Goal: Entertainment & Leisure: Consume media (video, audio)

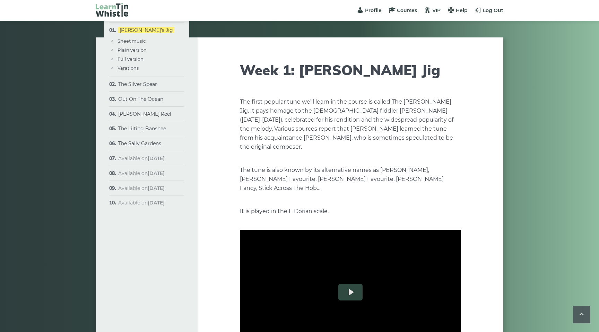
scroll to position [976, 0]
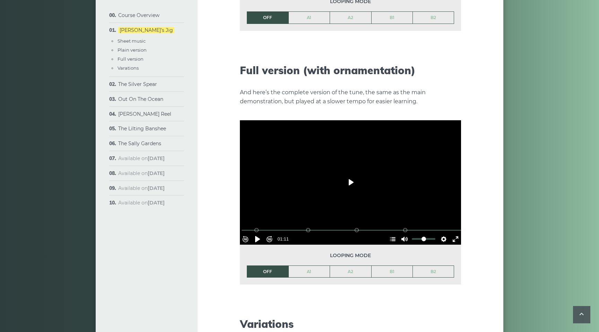
click at [350, 174] on button "Play" at bounding box center [350, 182] width 24 height 17
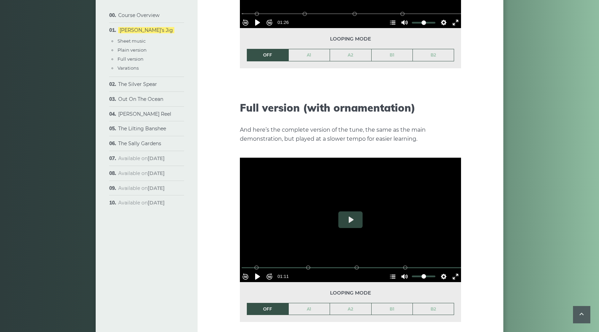
scroll to position [956, 0]
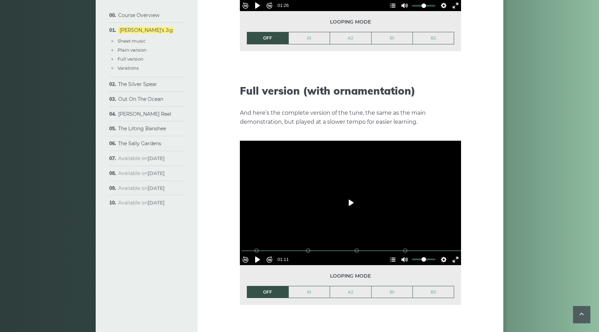
click at [348, 195] on button "Play" at bounding box center [350, 202] width 24 height 17
click at [261, 254] on button "Pause Play" at bounding box center [257, 259] width 11 height 11
type input "*****"
click at [143, 134] on li "The Lilting Banshee Sheet music Plain version Full version Variations" at bounding box center [146, 128] width 75 height 15
click at [144, 129] on link "The Lilting Banshee" at bounding box center [142, 128] width 48 height 6
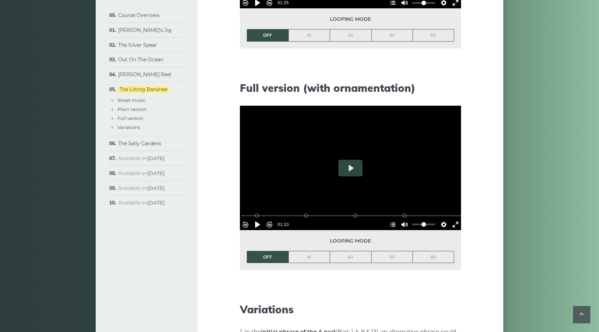
scroll to position [823, 0]
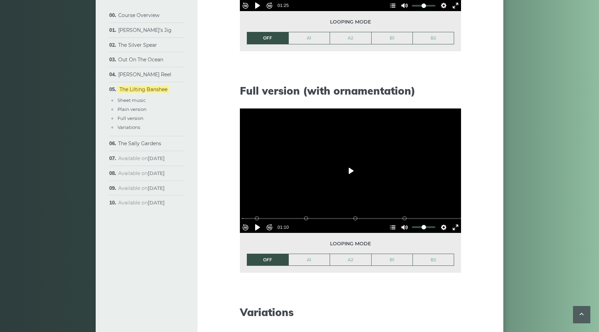
click at [347, 168] on button "Play" at bounding box center [350, 170] width 24 height 17
type input "***"
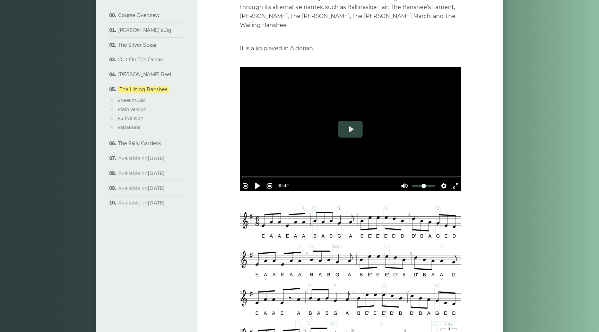
scroll to position [122, 0]
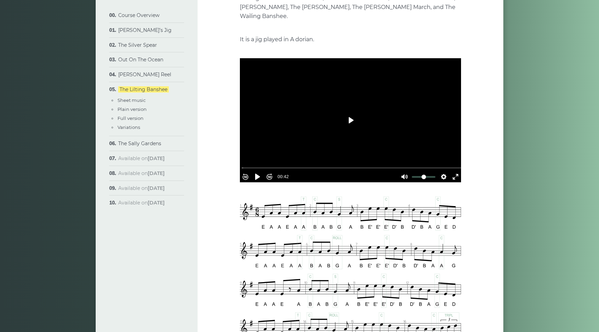
click at [353, 118] on button "Play" at bounding box center [350, 120] width 24 height 17
type input "***"
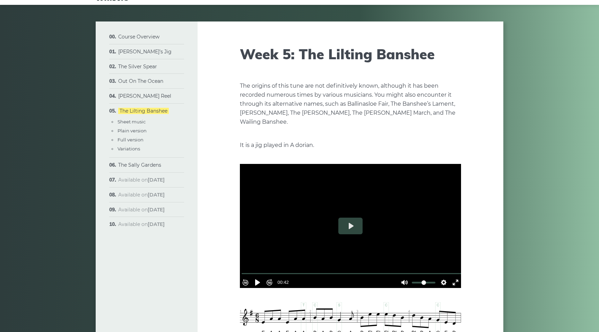
scroll to position [17, 0]
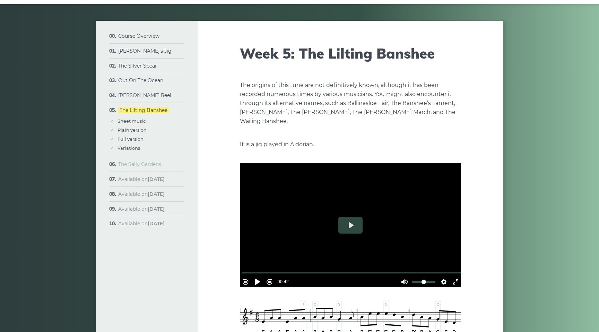
click at [138, 166] on link "The Sally Gardens" at bounding box center [139, 164] width 43 height 6
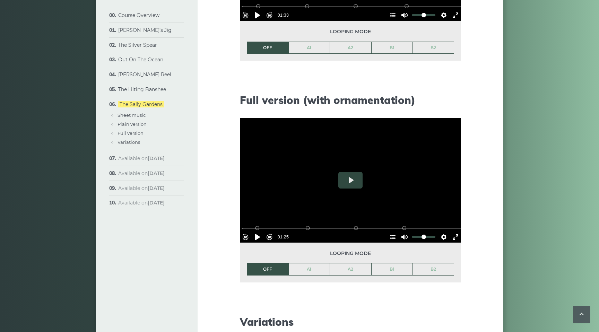
scroll to position [784, 0]
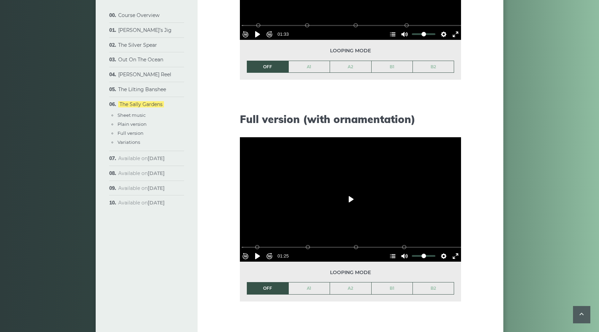
click at [351, 191] on button "Play" at bounding box center [350, 199] width 24 height 17
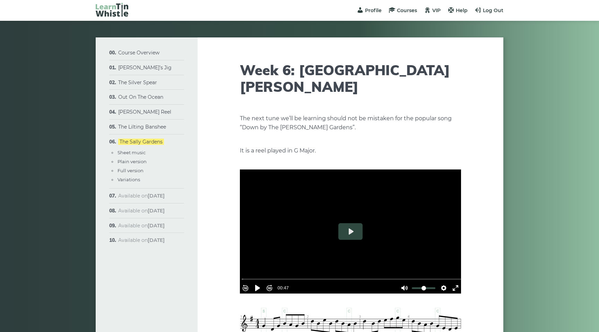
scroll to position [1, 0]
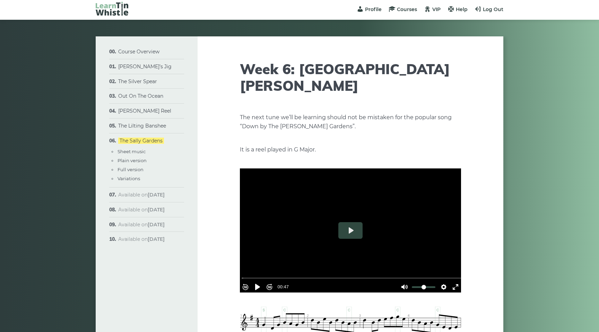
type input "***"
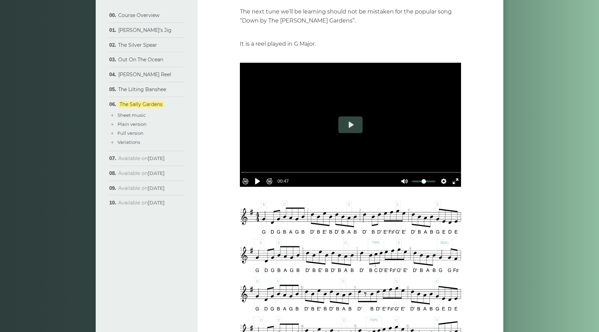
scroll to position [115, 0]
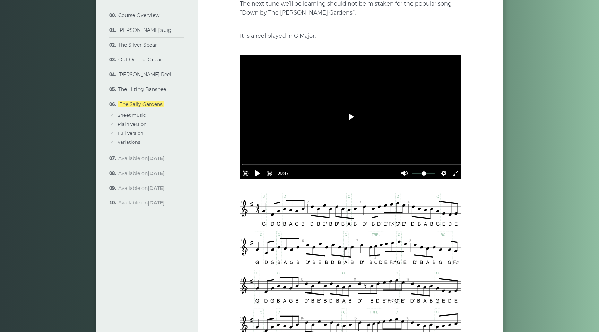
click at [347, 108] on button "Play" at bounding box center [350, 116] width 24 height 17
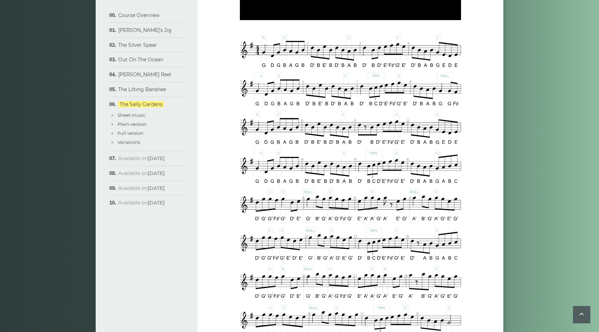
type input "***"
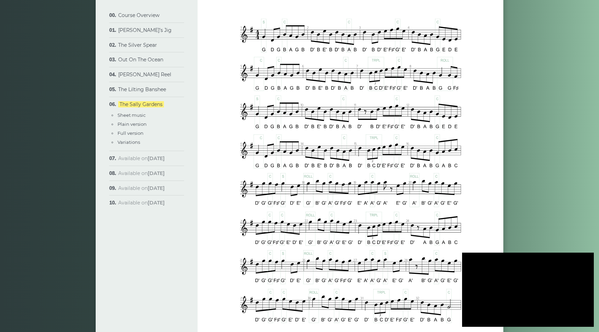
scroll to position [291, 0]
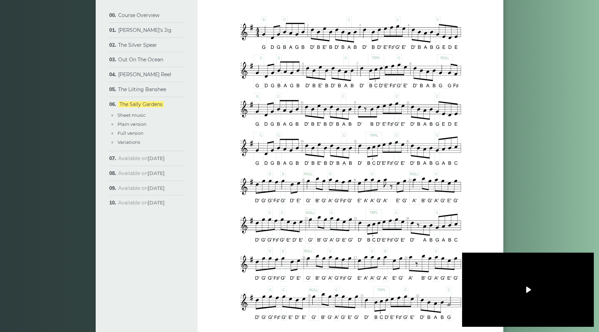
click at [530, 291] on button "Play" at bounding box center [528, 289] width 24 height 17
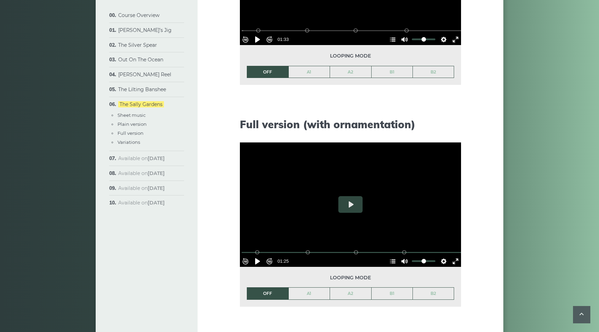
scroll to position [781, 0]
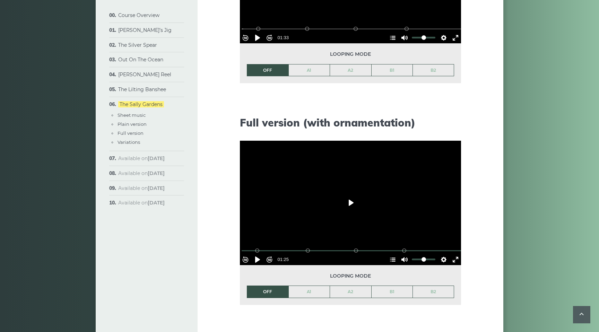
click at [349, 194] on button "Play" at bounding box center [350, 202] width 24 height 17
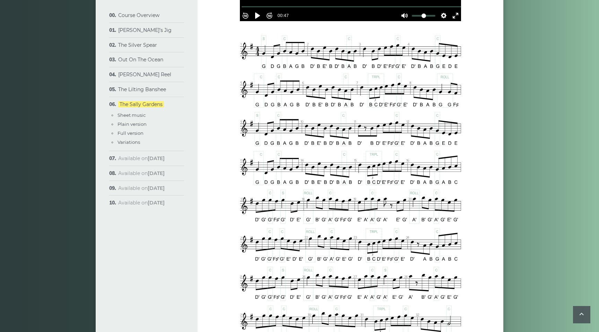
scroll to position [271, 0]
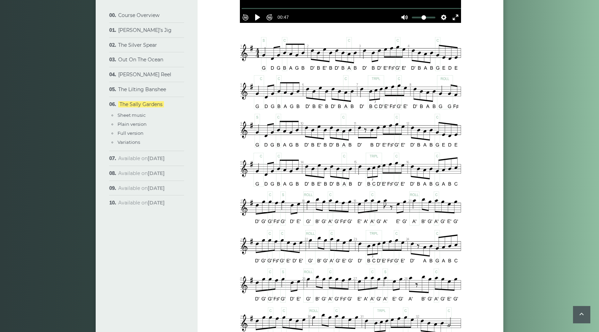
type input "***"
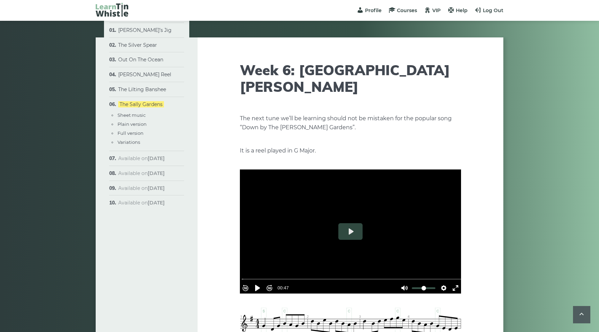
scroll to position [271, 0]
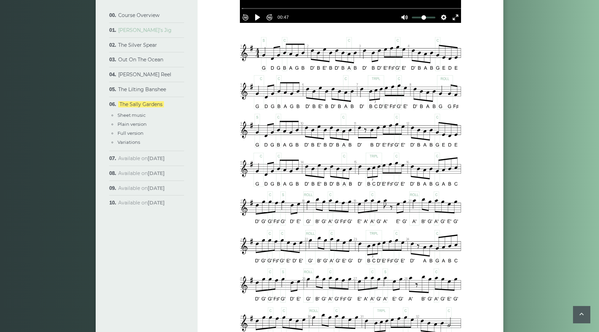
click at [138, 31] on link "[PERSON_NAME]’s Jig" at bounding box center [144, 30] width 53 height 6
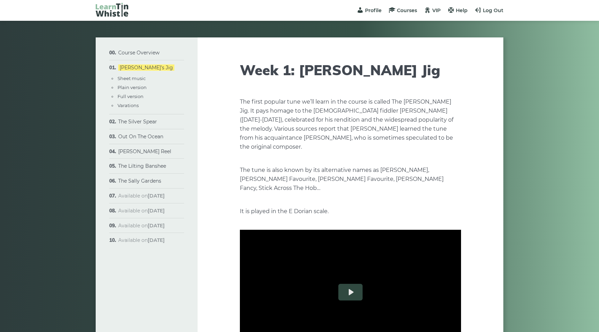
scroll to position [26, 0]
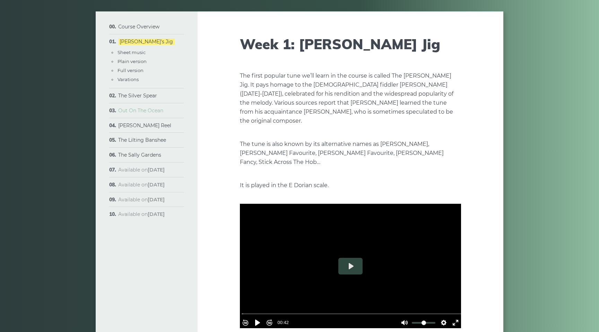
click at [144, 112] on link "Out On The Ocean" at bounding box center [140, 110] width 45 height 6
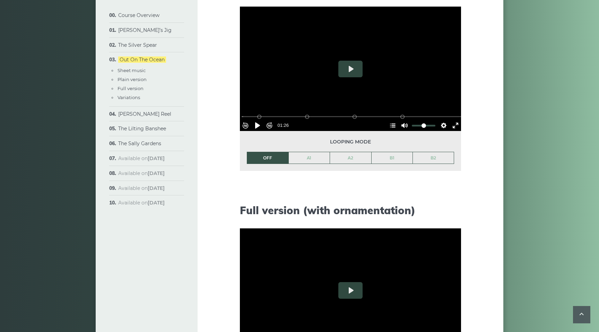
scroll to position [695, 0]
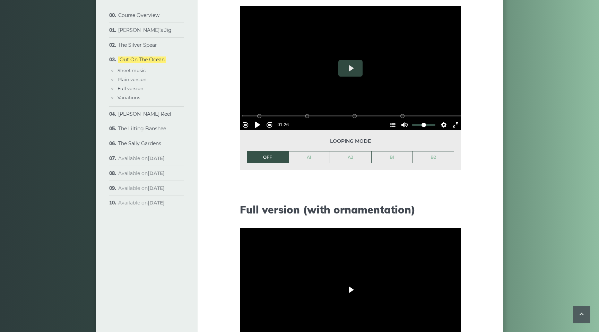
click at [348, 287] on button "Play" at bounding box center [350, 289] width 24 height 17
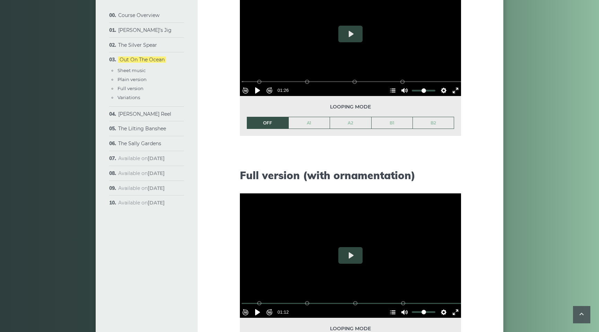
scroll to position [748, 0]
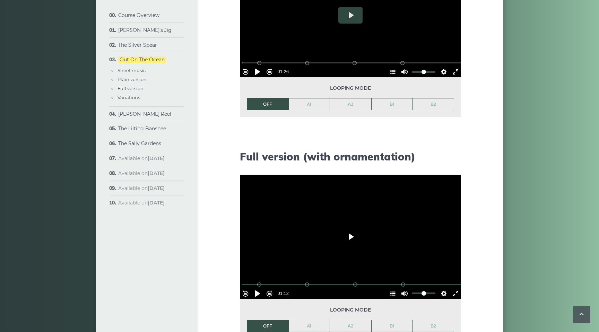
click at [349, 235] on button "Play" at bounding box center [350, 236] width 24 height 17
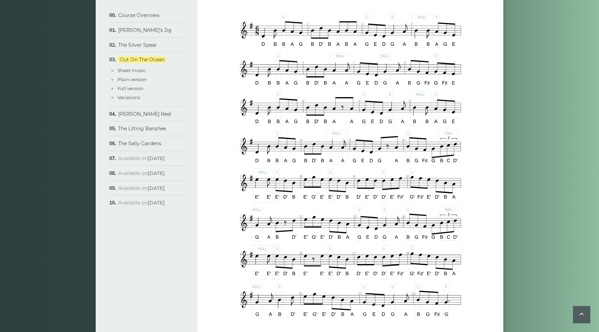
scroll to position [289, 0]
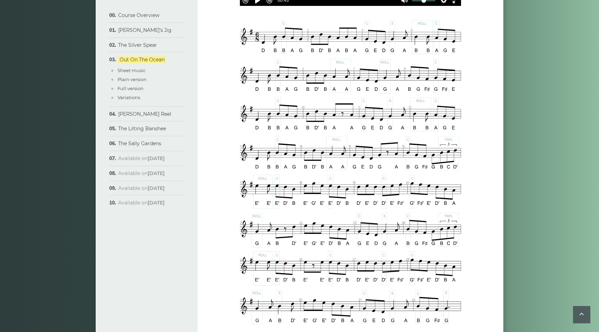
type input "***"
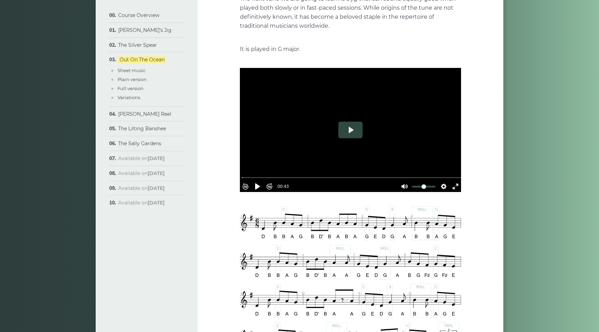
scroll to position [103, 0]
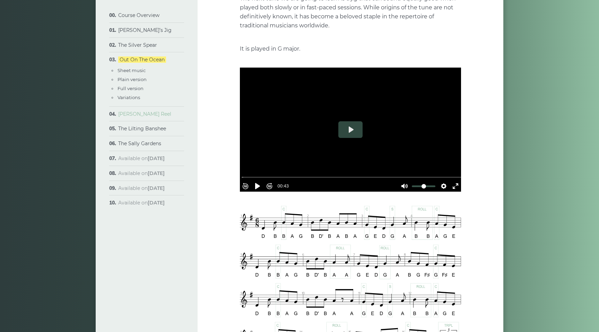
click at [135, 113] on link "[PERSON_NAME] Reel" at bounding box center [144, 114] width 53 height 6
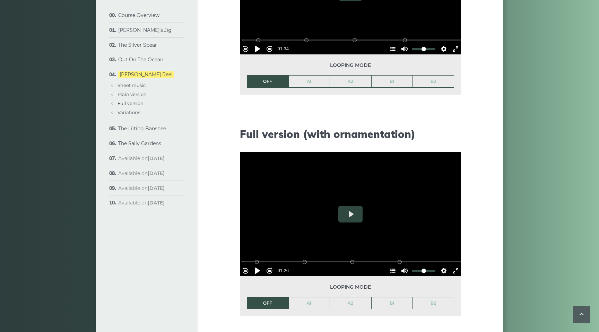
scroll to position [805, 0]
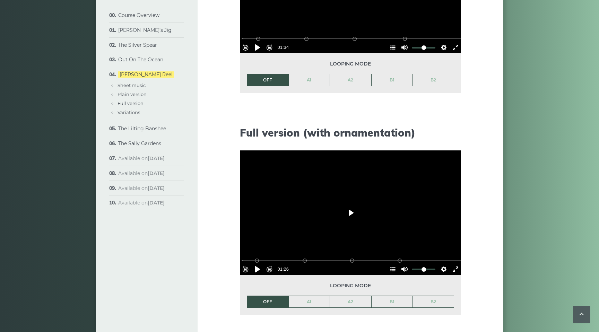
click at [345, 210] on button "Play" at bounding box center [350, 212] width 24 height 17
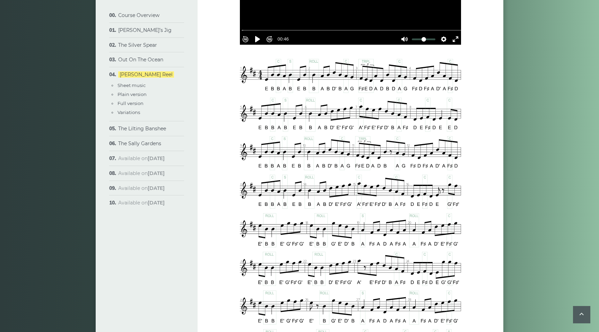
scroll to position [281, 0]
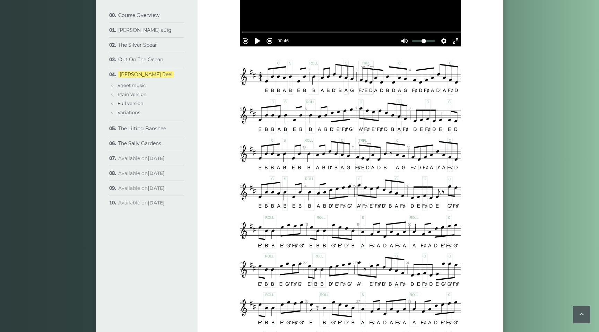
type input "***"
click at [143, 44] on link "The Silver Spear" at bounding box center [137, 45] width 39 height 6
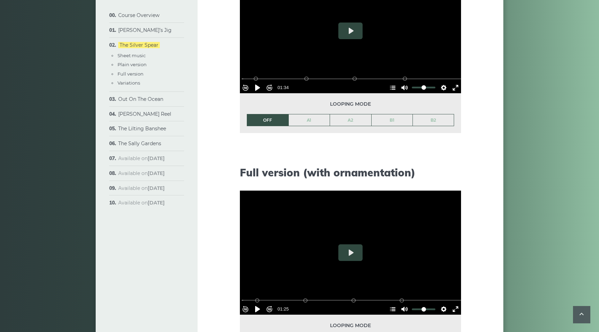
scroll to position [807, 0]
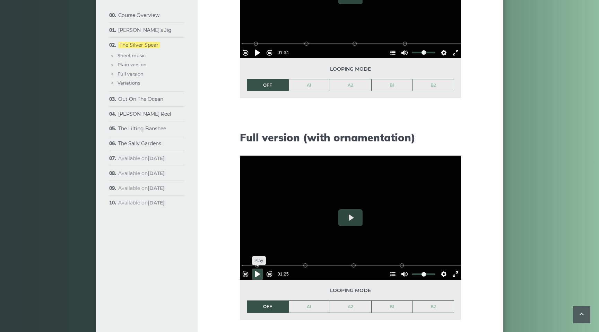
click at [260, 270] on button "Pause Play" at bounding box center [257, 274] width 11 height 11
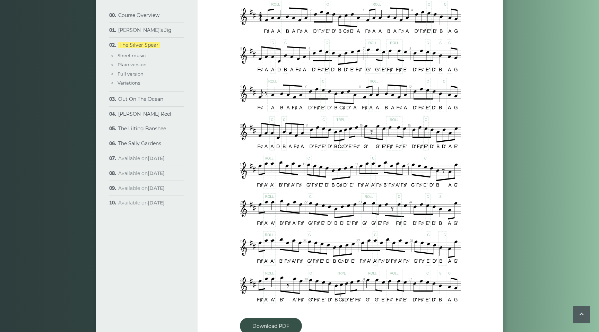
scroll to position [353, 0]
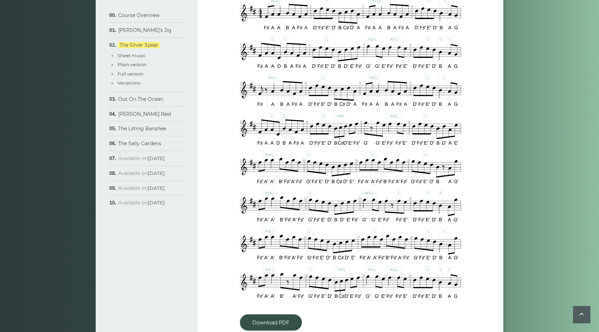
type input "***"
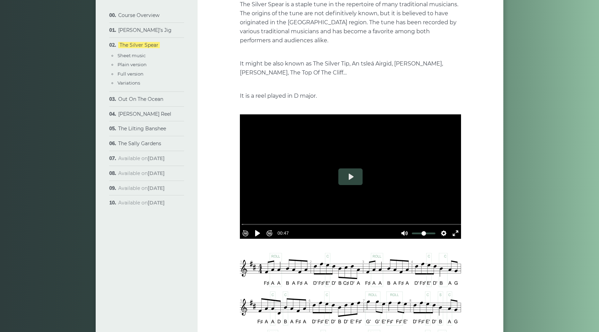
scroll to position [98, 0]
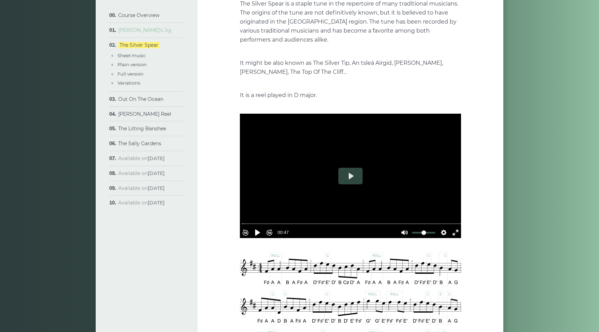
click at [130, 30] on link "[PERSON_NAME]’s Jig" at bounding box center [144, 30] width 53 height 6
